Goal: Task Accomplishment & Management: Manage account settings

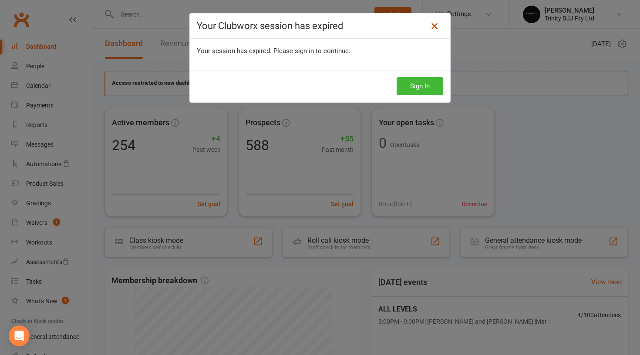
click at [430, 30] on link at bounding box center [435, 26] width 14 height 14
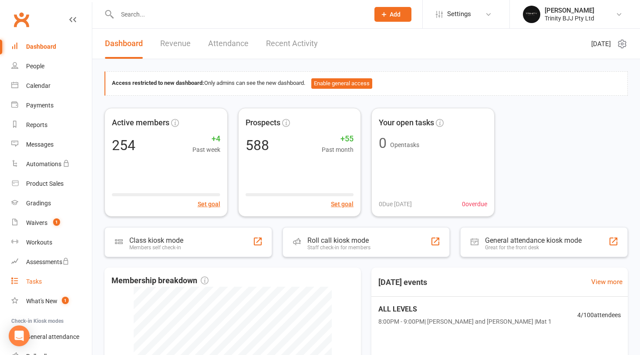
click at [49, 283] on link "Tasks" at bounding box center [51, 282] width 81 height 20
click at [46, 289] on link "Tasks 6" at bounding box center [51, 282] width 81 height 20
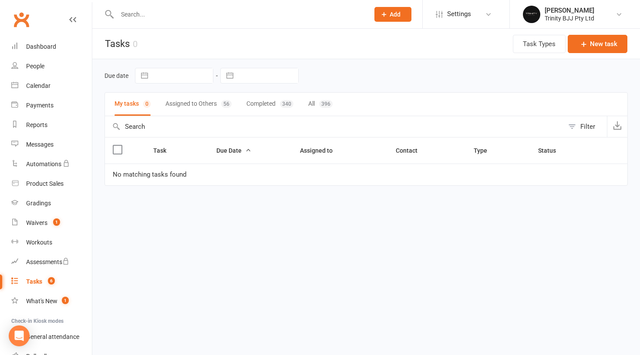
select select "7"
select select "2025"
select select "8"
select select "2025"
select select "9"
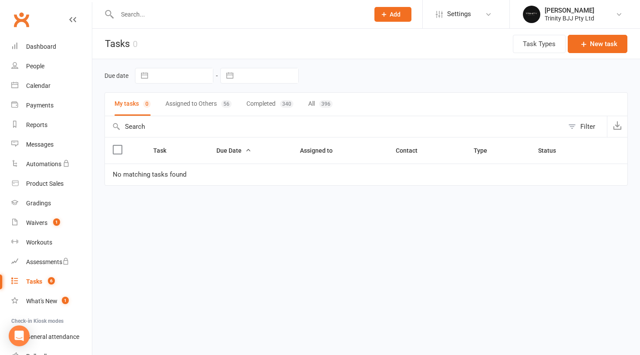
select select "2025"
click at [271, 77] on input "text" at bounding box center [268, 75] width 61 height 15
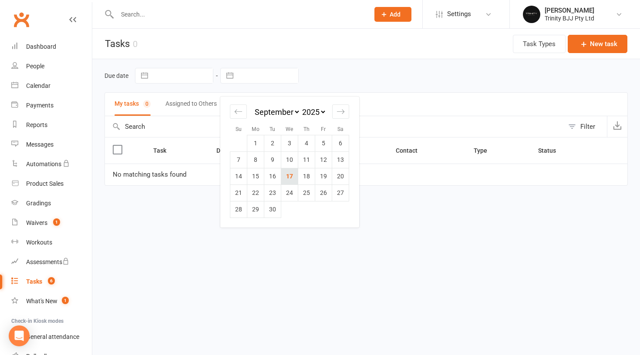
click at [290, 177] on td "17" at bounding box center [289, 176] width 17 height 17
type input "17 Sep 2025"
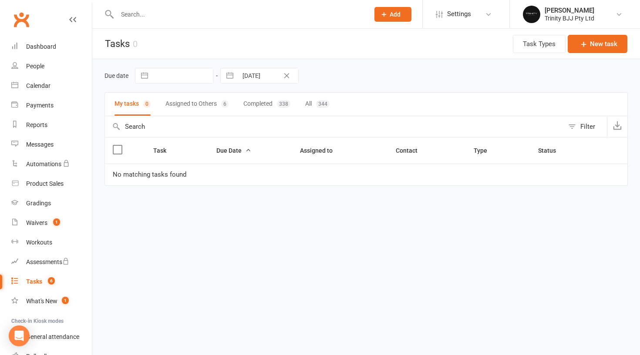
select select "7"
select select "2025"
select select "8"
select select "2025"
select select "9"
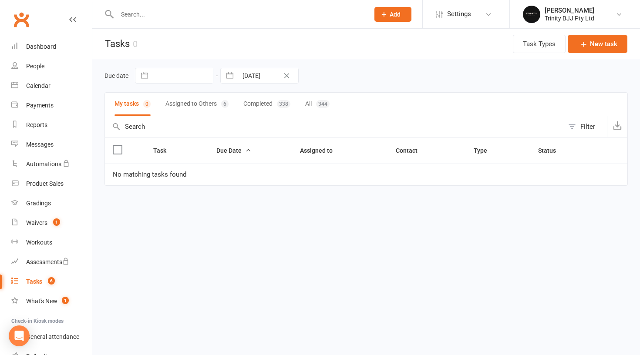
select select "2025"
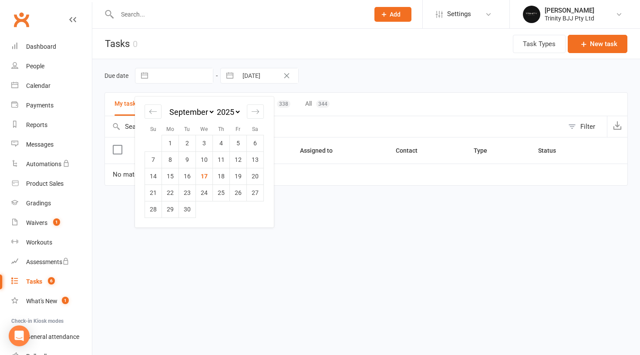
click at [202, 75] on input "text" at bounding box center [182, 75] width 61 height 15
click at [203, 178] on td "17" at bounding box center [204, 176] width 17 height 17
type input "17 Sep 2025"
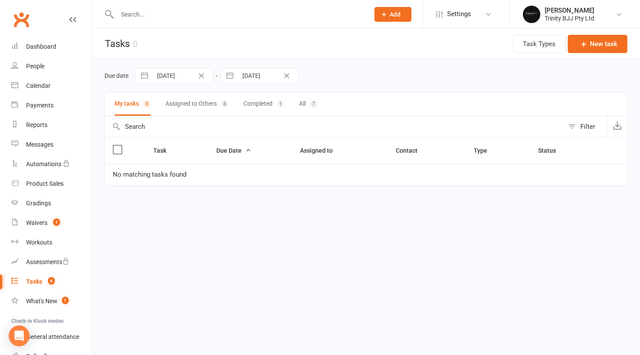
click at [202, 78] on icon "Clear Date" at bounding box center [201, 75] width 7 height 5
